Goal: Go to known website

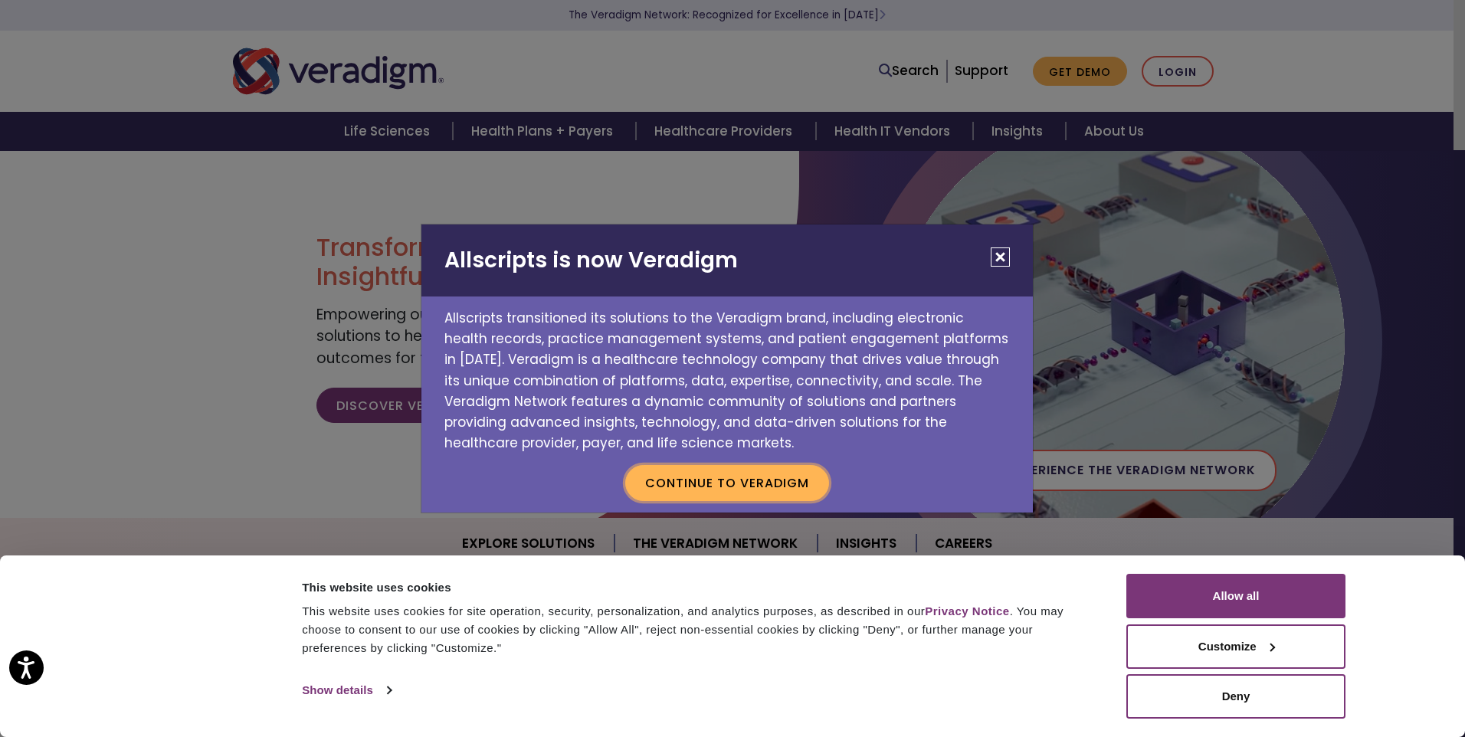
click at [720, 484] on button "Continue to Veradigm" at bounding box center [727, 482] width 204 height 35
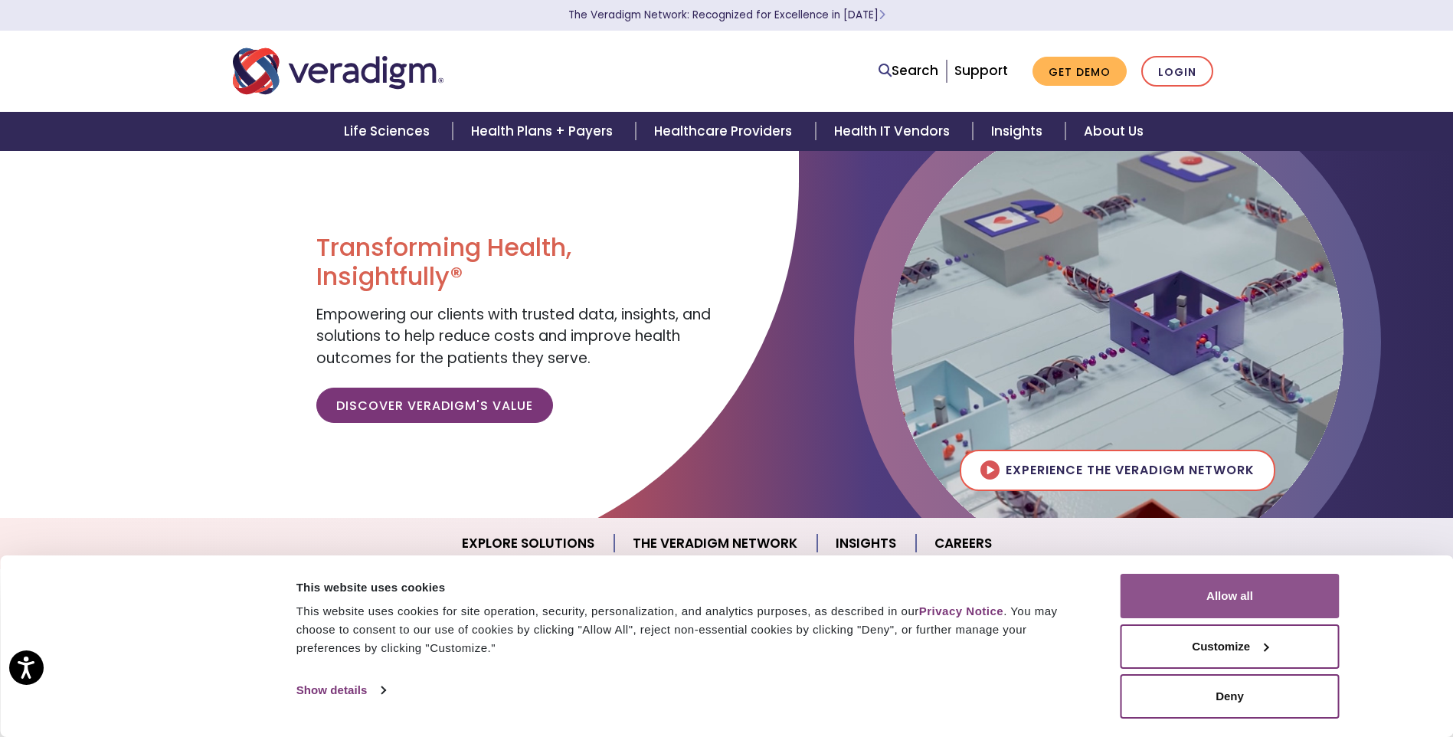
click at [1226, 595] on button "Allow all" at bounding box center [1230, 596] width 219 height 44
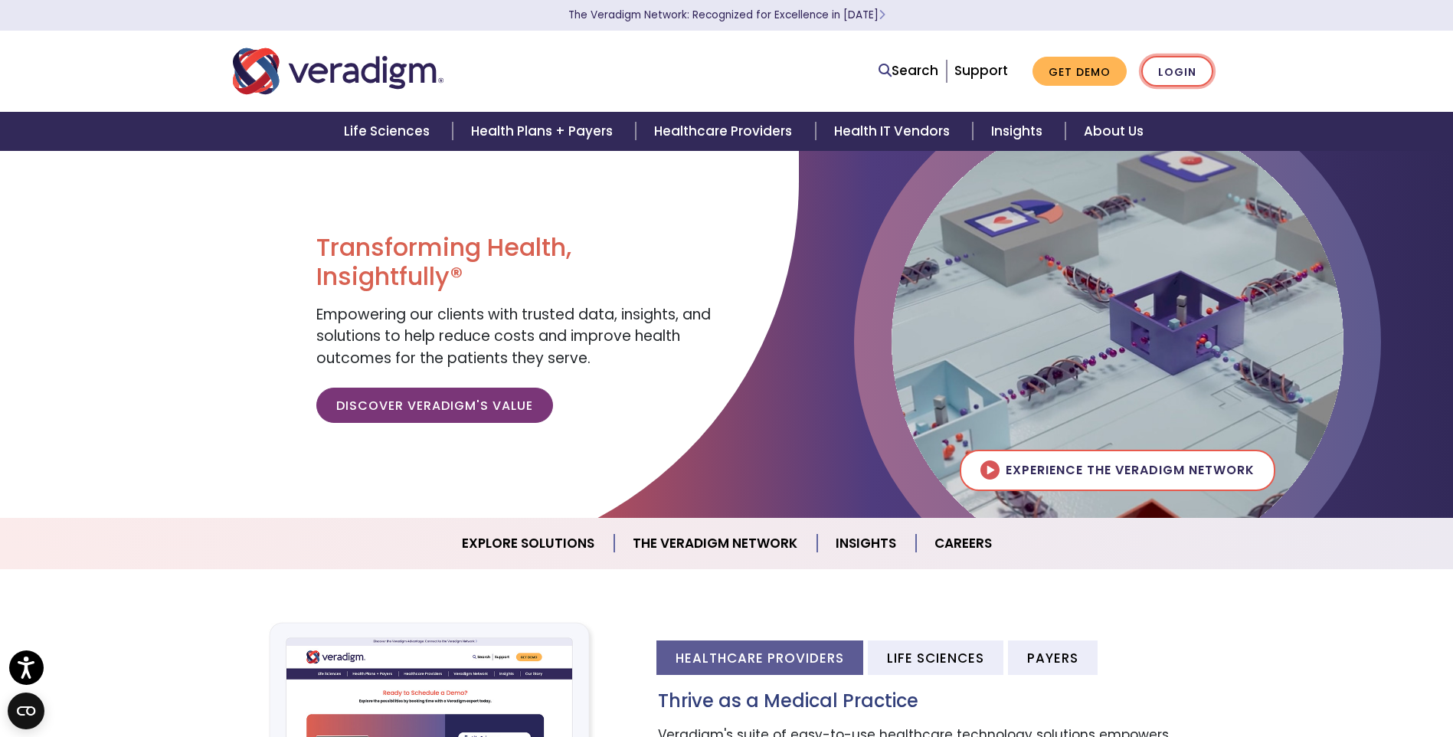
click at [1186, 73] on link "Login" at bounding box center [1178, 71] width 72 height 31
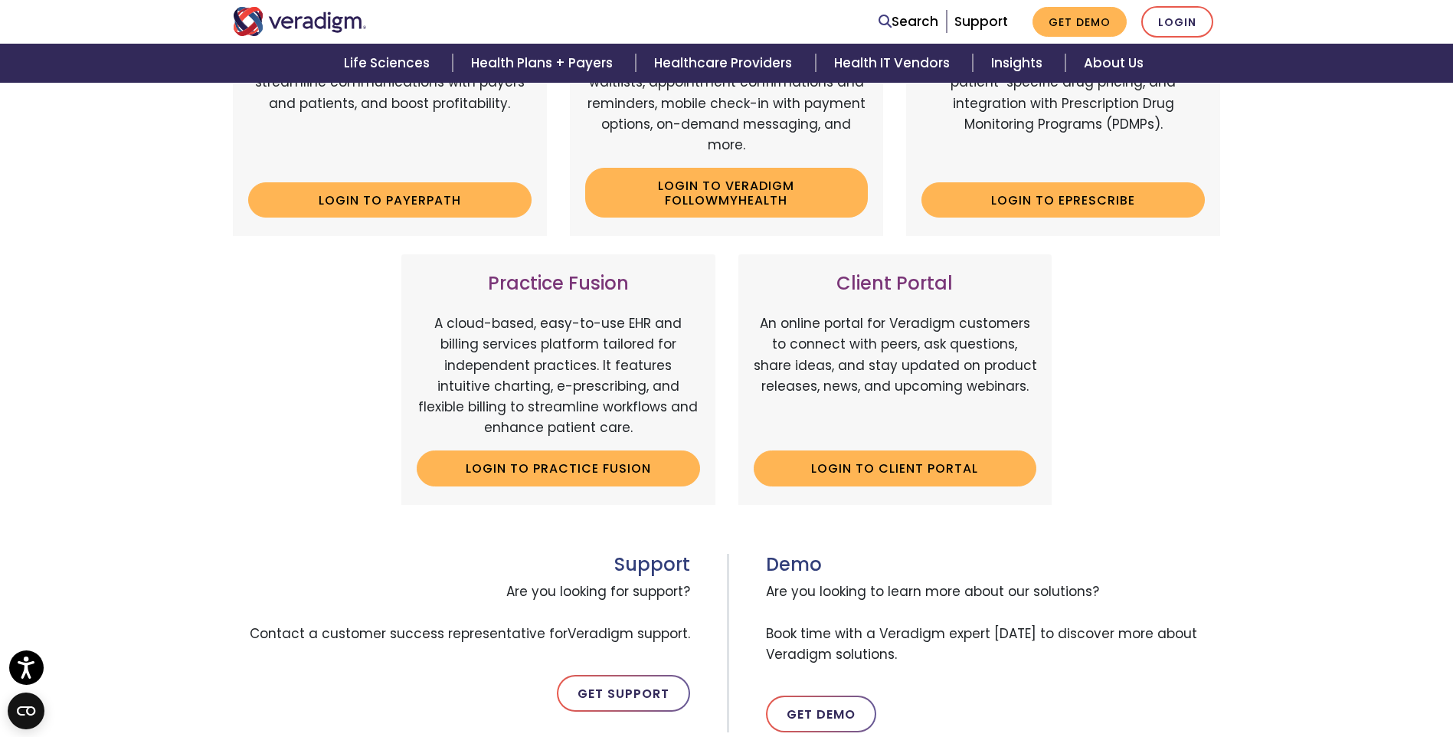
scroll to position [408, 0]
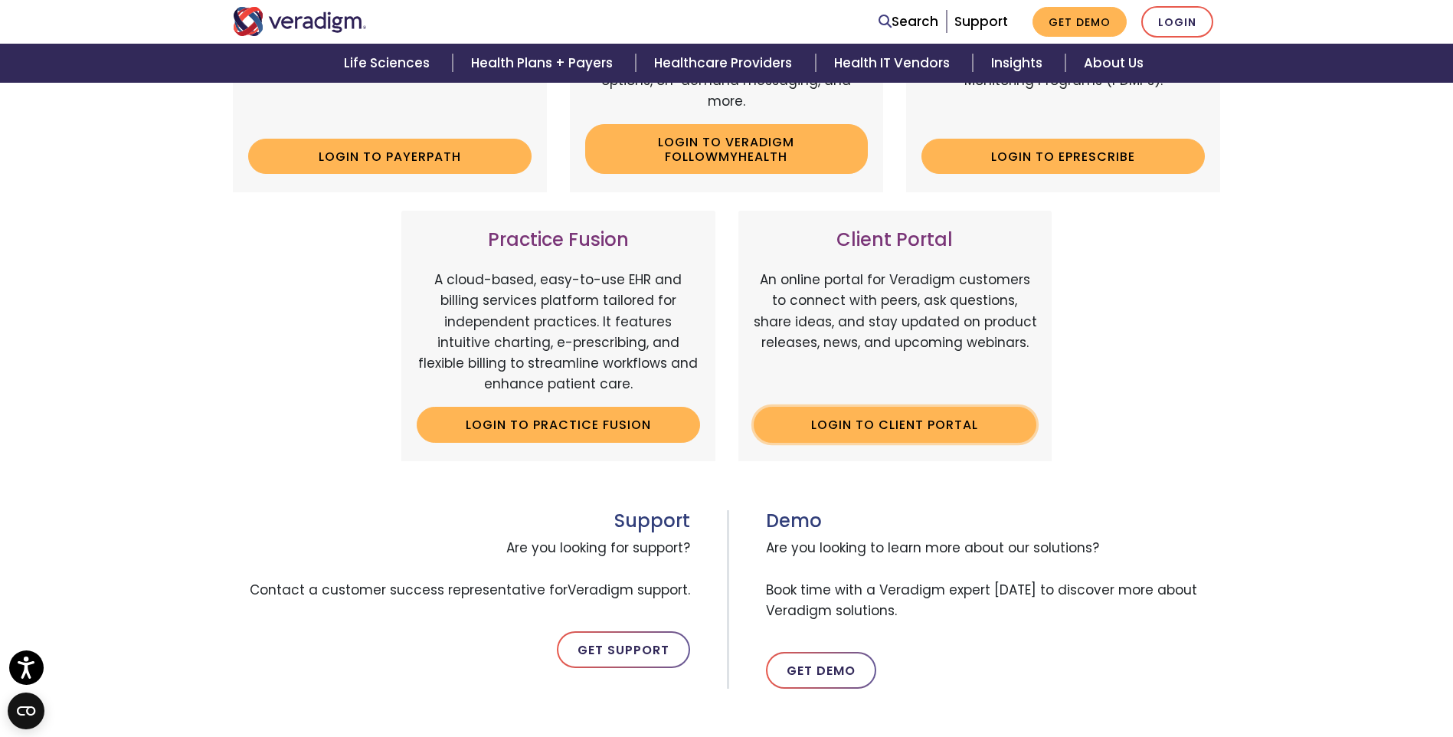
click at [917, 423] on link "Login to Client Portal" at bounding box center [895, 424] width 283 height 35
